Goal: Navigation & Orientation: Find specific page/section

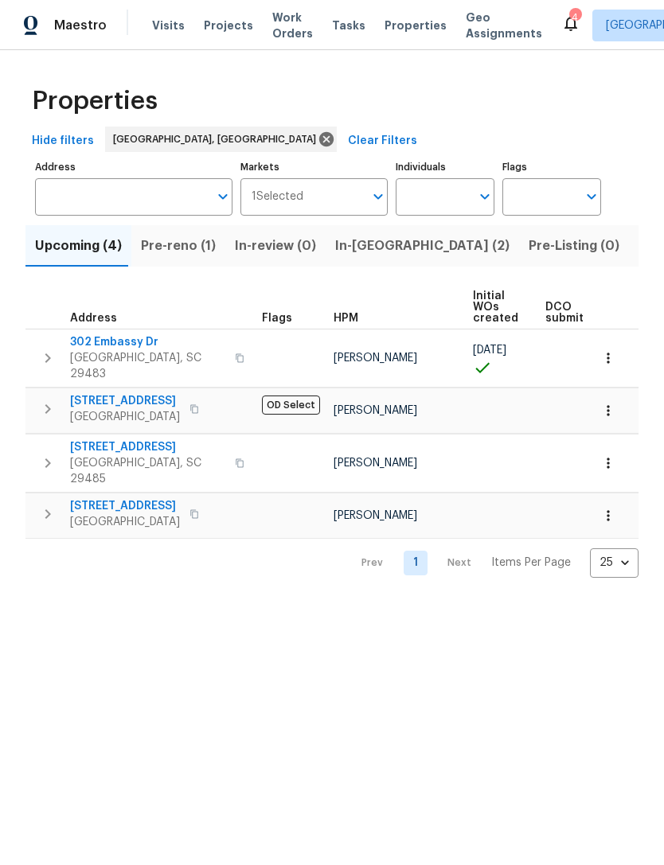
click at [171, 31] on span "Visits" at bounding box center [168, 26] width 33 height 16
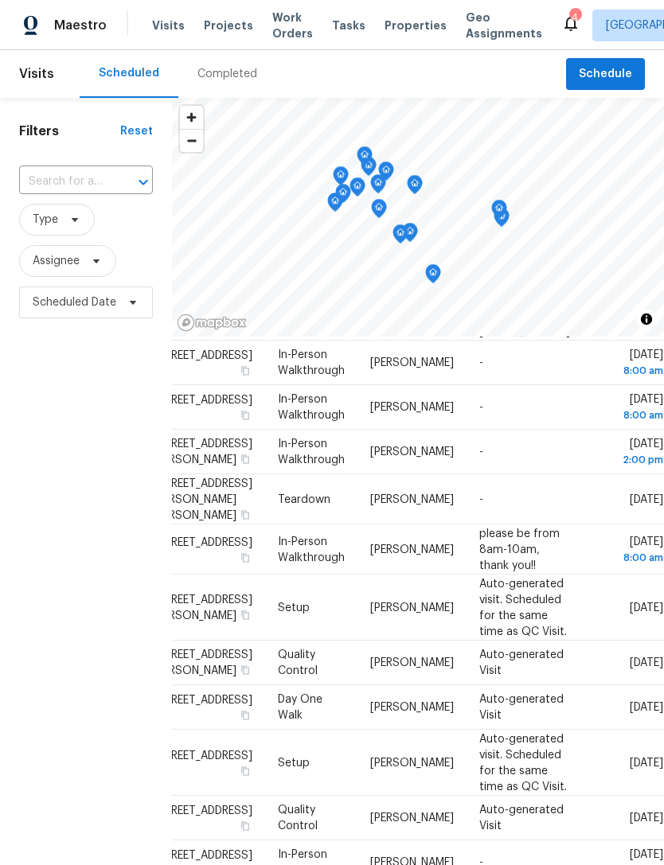
scroll to position [660, 52]
click at [398, 32] on span "Properties" at bounding box center [415, 26] width 62 height 16
